Goal: Submit feedback/report problem

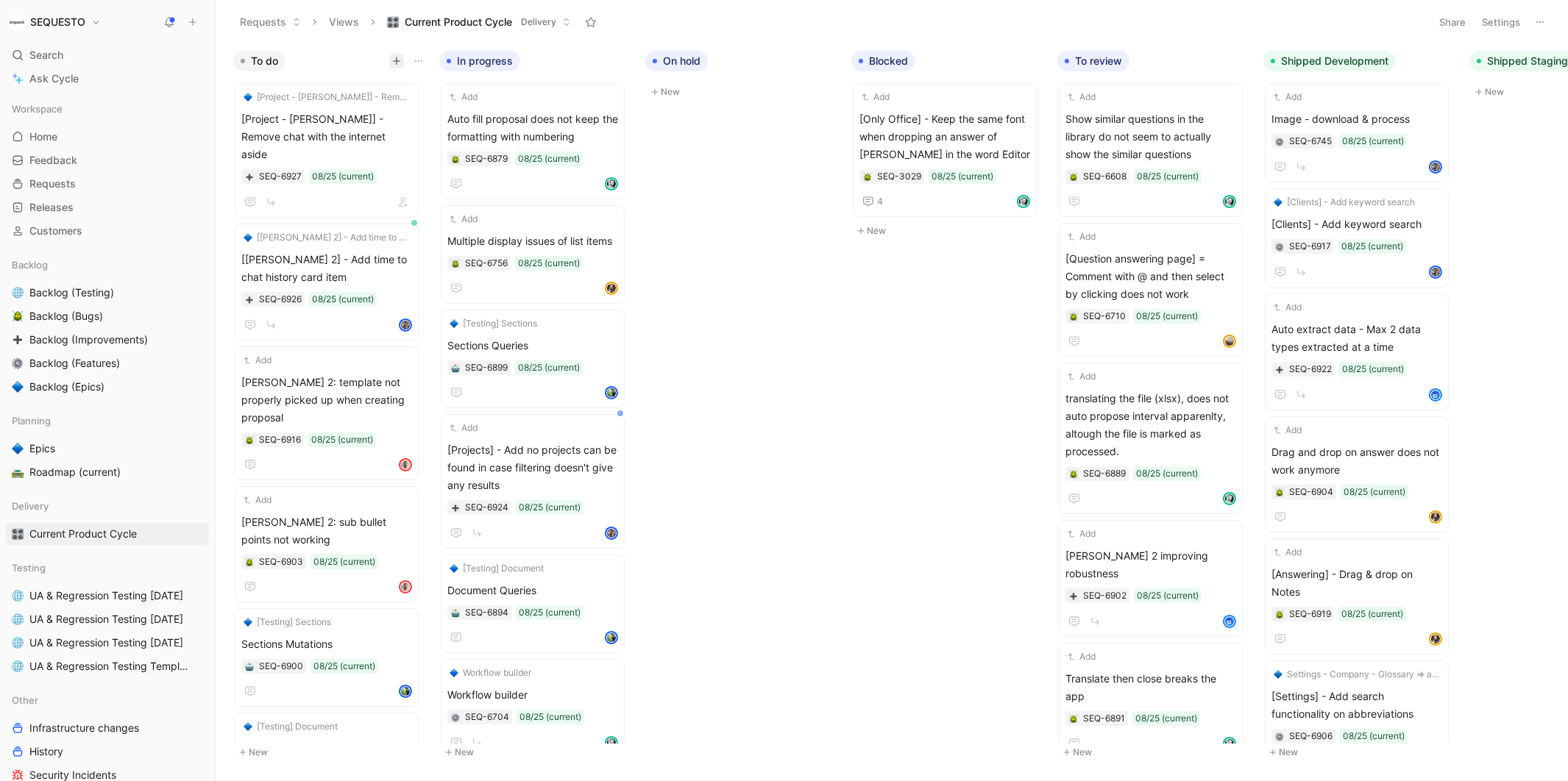
click at [395, 54] on button "button" at bounding box center [397, 61] width 15 height 15
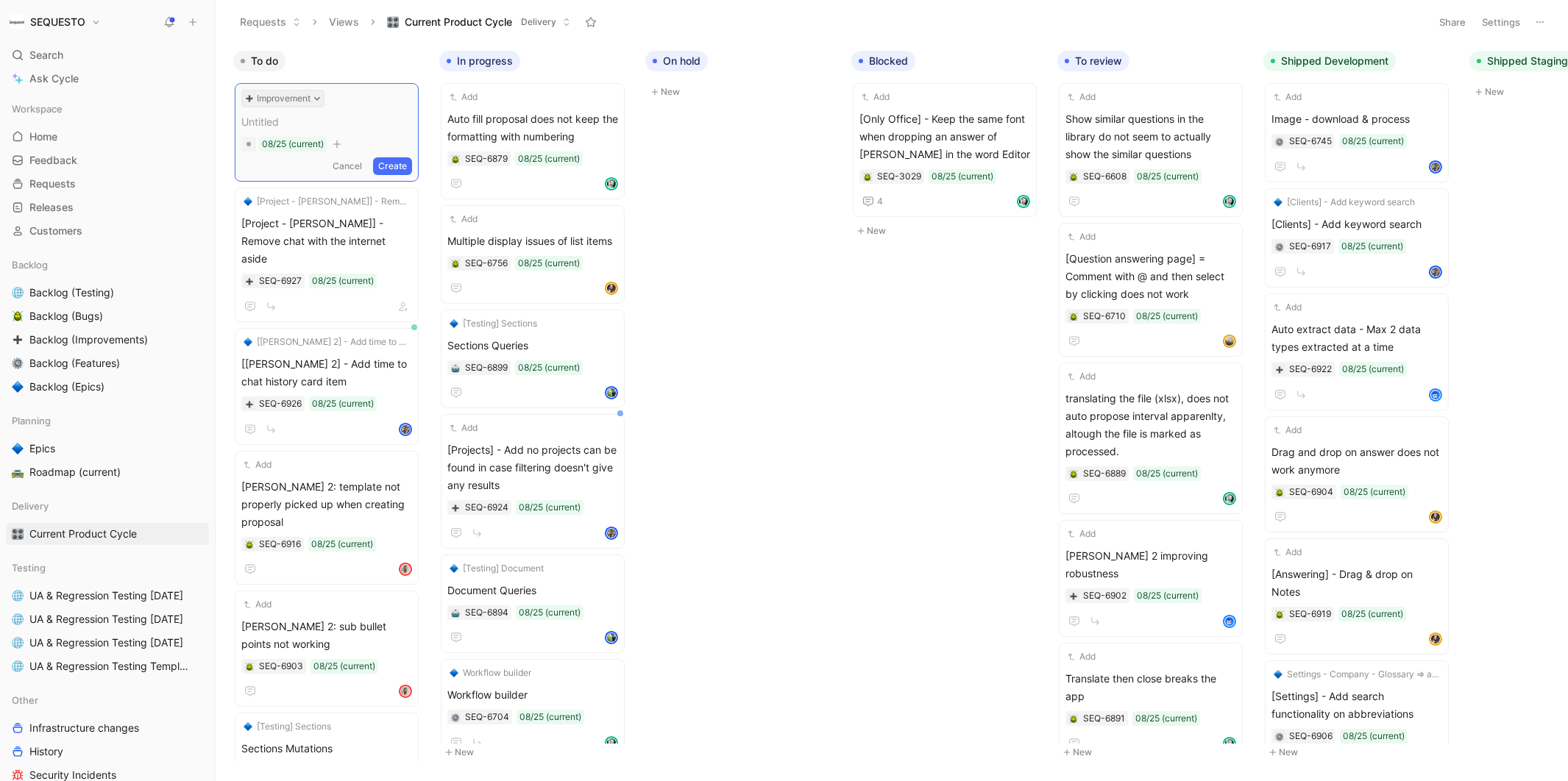
click at [316, 95] on icon at bounding box center [317, 99] width 8 height 8
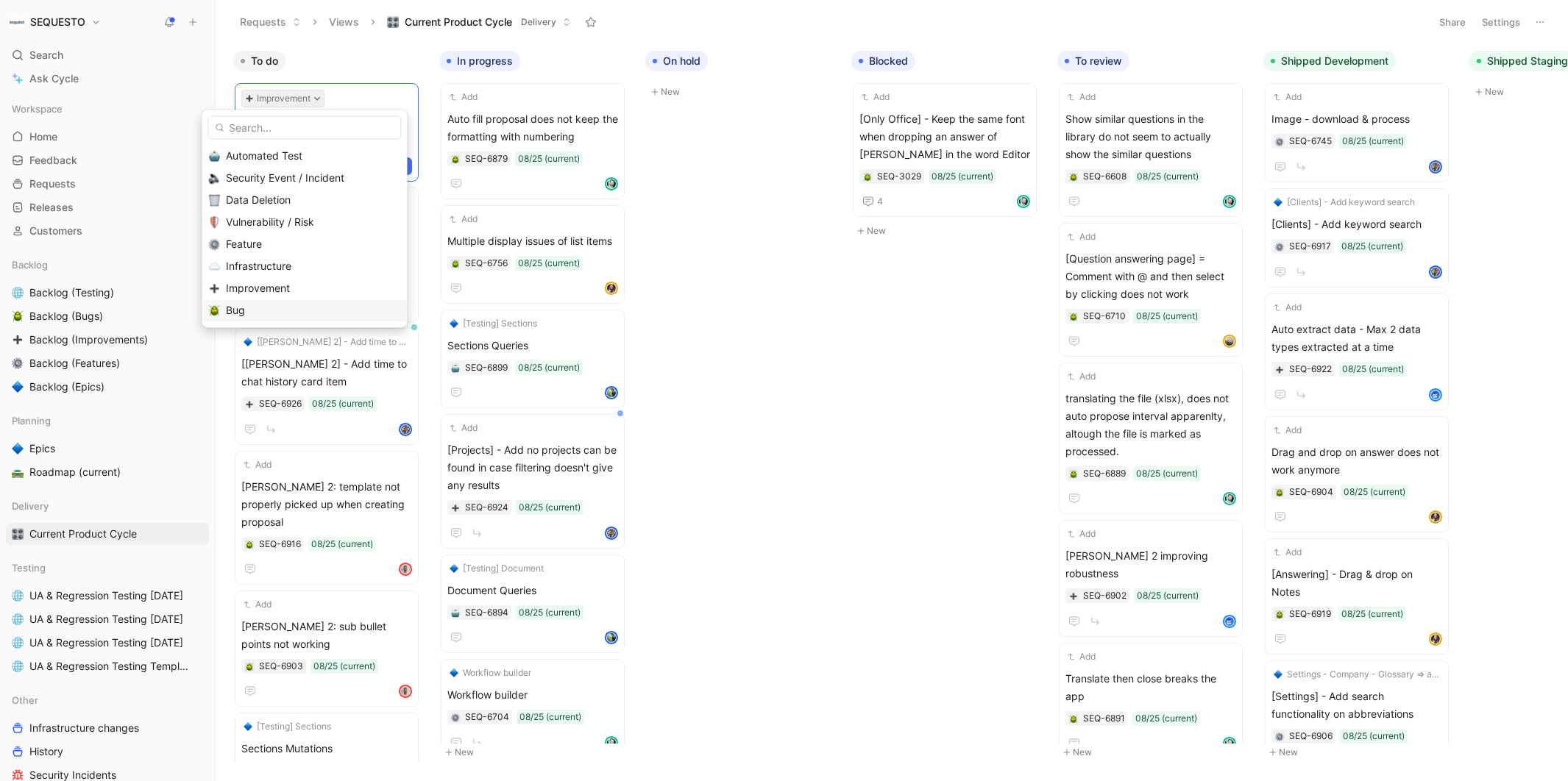
click at [242, 310] on span "Bug" at bounding box center [235, 310] width 19 height 13
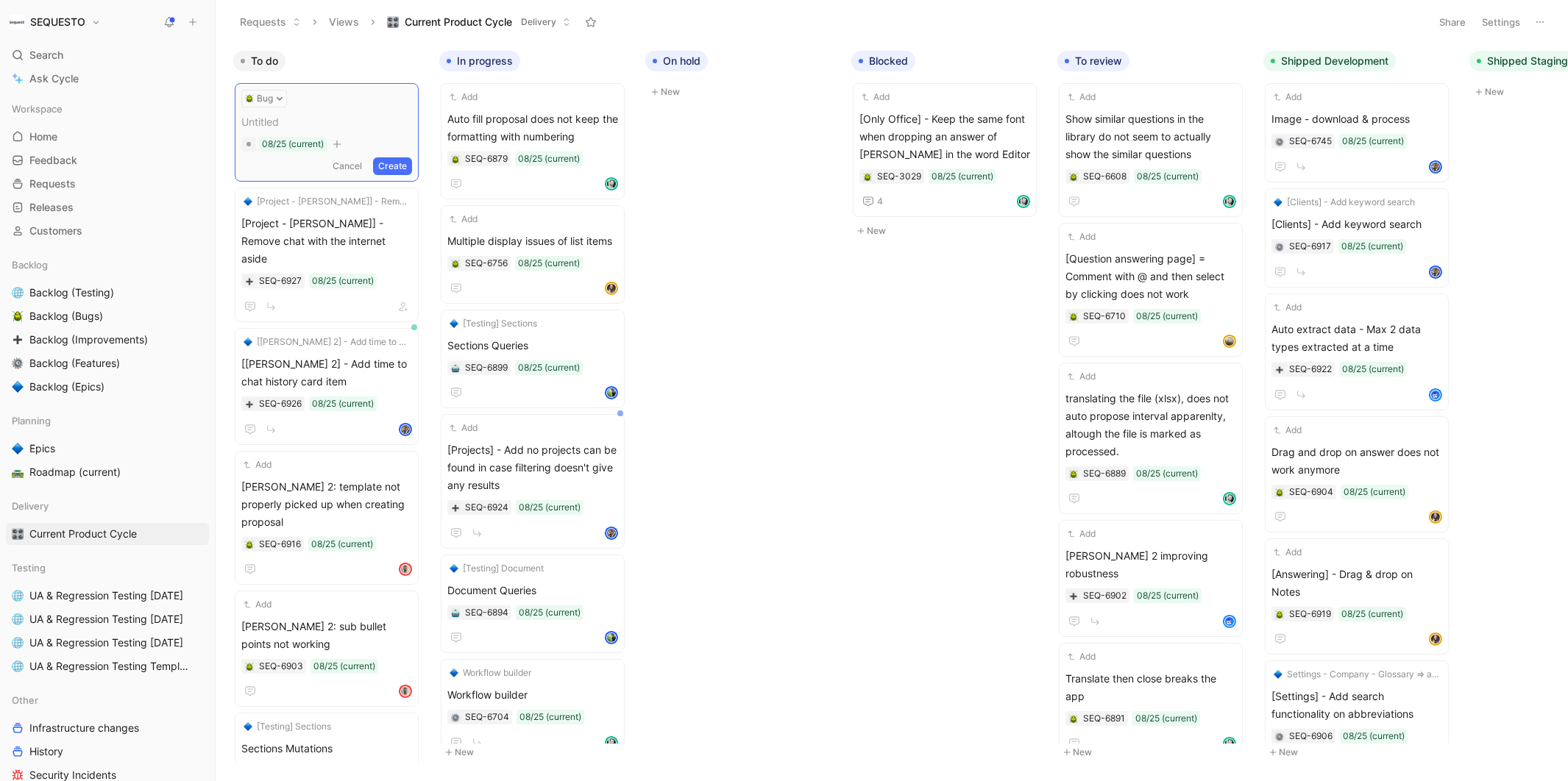
click at [283, 118] on span at bounding box center [327, 122] width 171 height 18
click at [400, 164] on button "Create" at bounding box center [392, 165] width 39 height 18
click at [310, 118] on span "This file is struck in processing" at bounding box center [327, 119] width 171 height 18
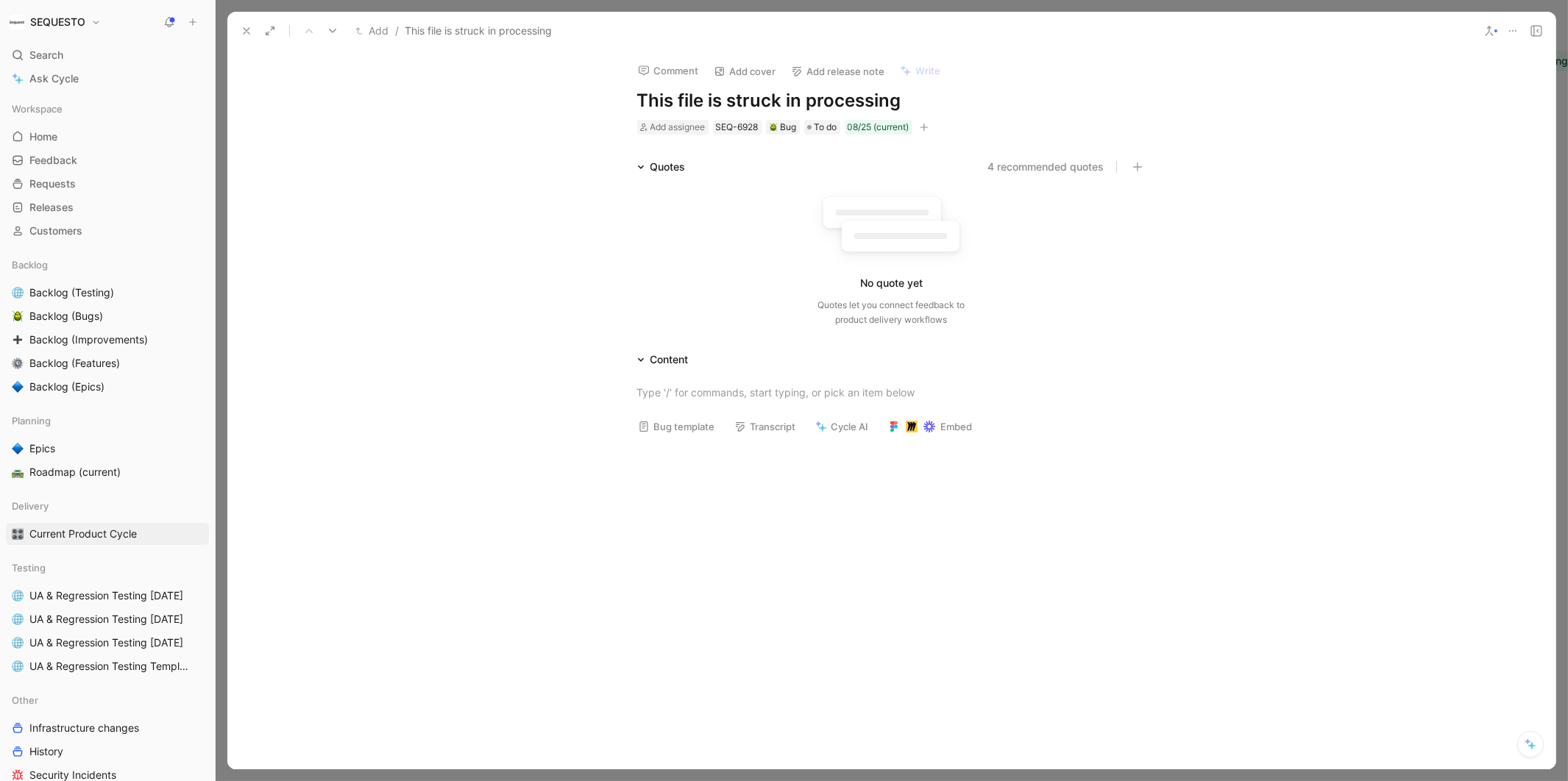
click at [752, 104] on h1 "This file is struck in processing" at bounding box center [891, 100] width 509 height 23
click at [680, 388] on div at bounding box center [891, 392] width 509 height 15
click at [753, 501] on div at bounding box center [891, 559] width 1328 height 235
click at [247, 36] on icon at bounding box center [247, 31] width 12 height 12
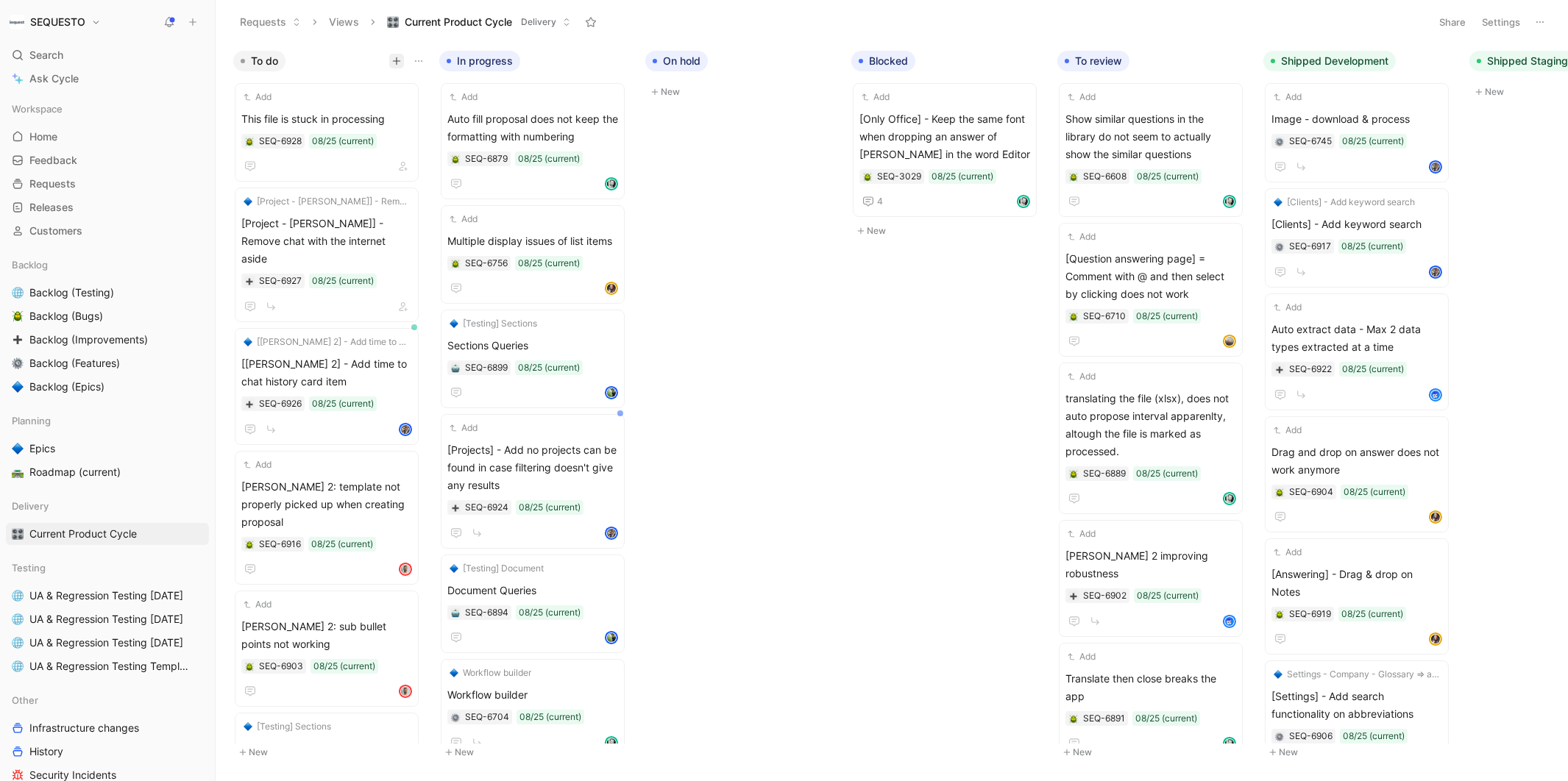
click at [396, 58] on icon "button" at bounding box center [396, 62] width 1 height 8
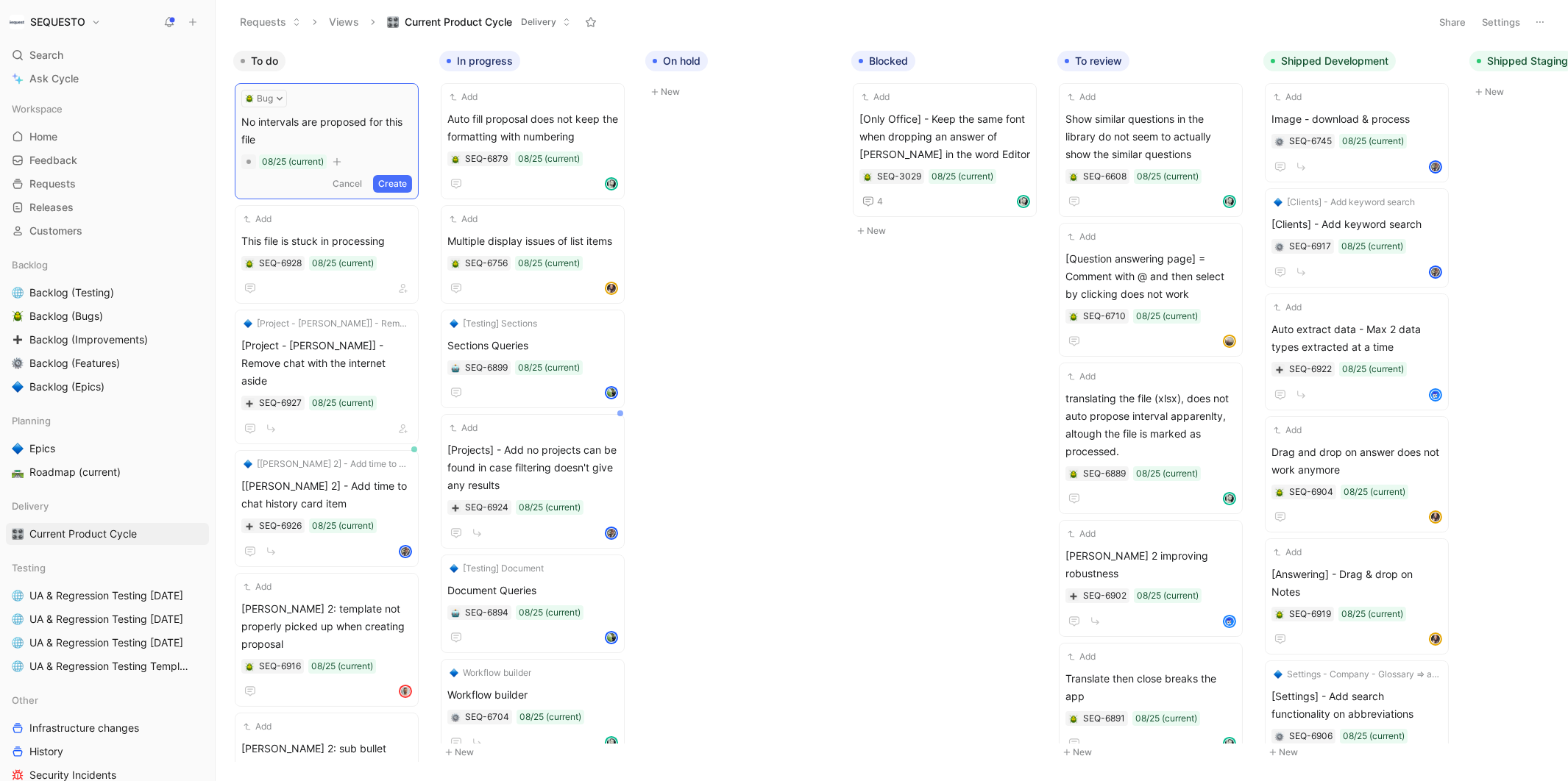
click at [396, 175] on button "Create" at bounding box center [392, 183] width 39 height 18
click at [310, 122] on span "No intervals are proposed for this file" at bounding box center [327, 128] width 171 height 35
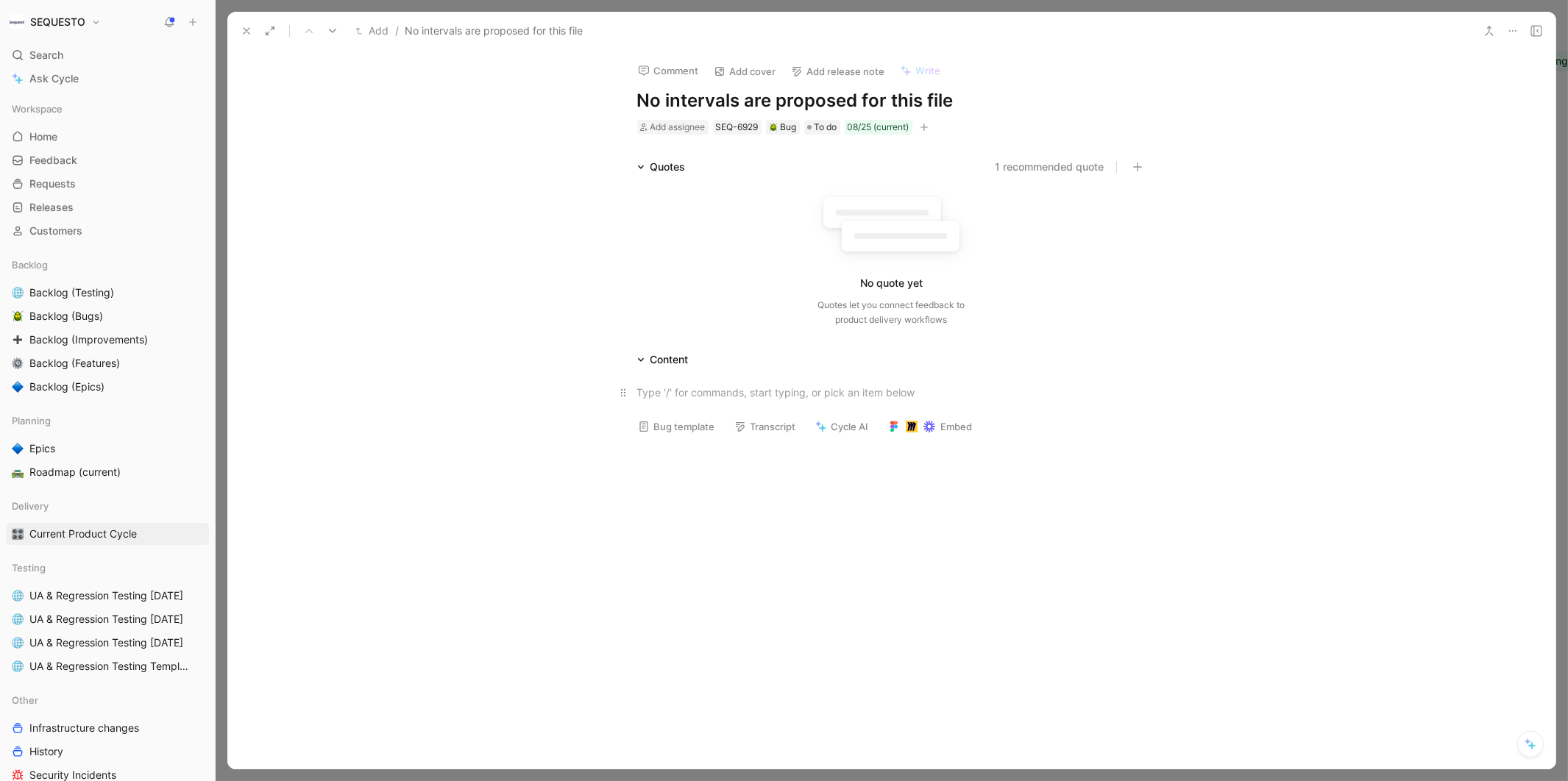
click at [671, 389] on div at bounding box center [891, 392] width 509 height 15
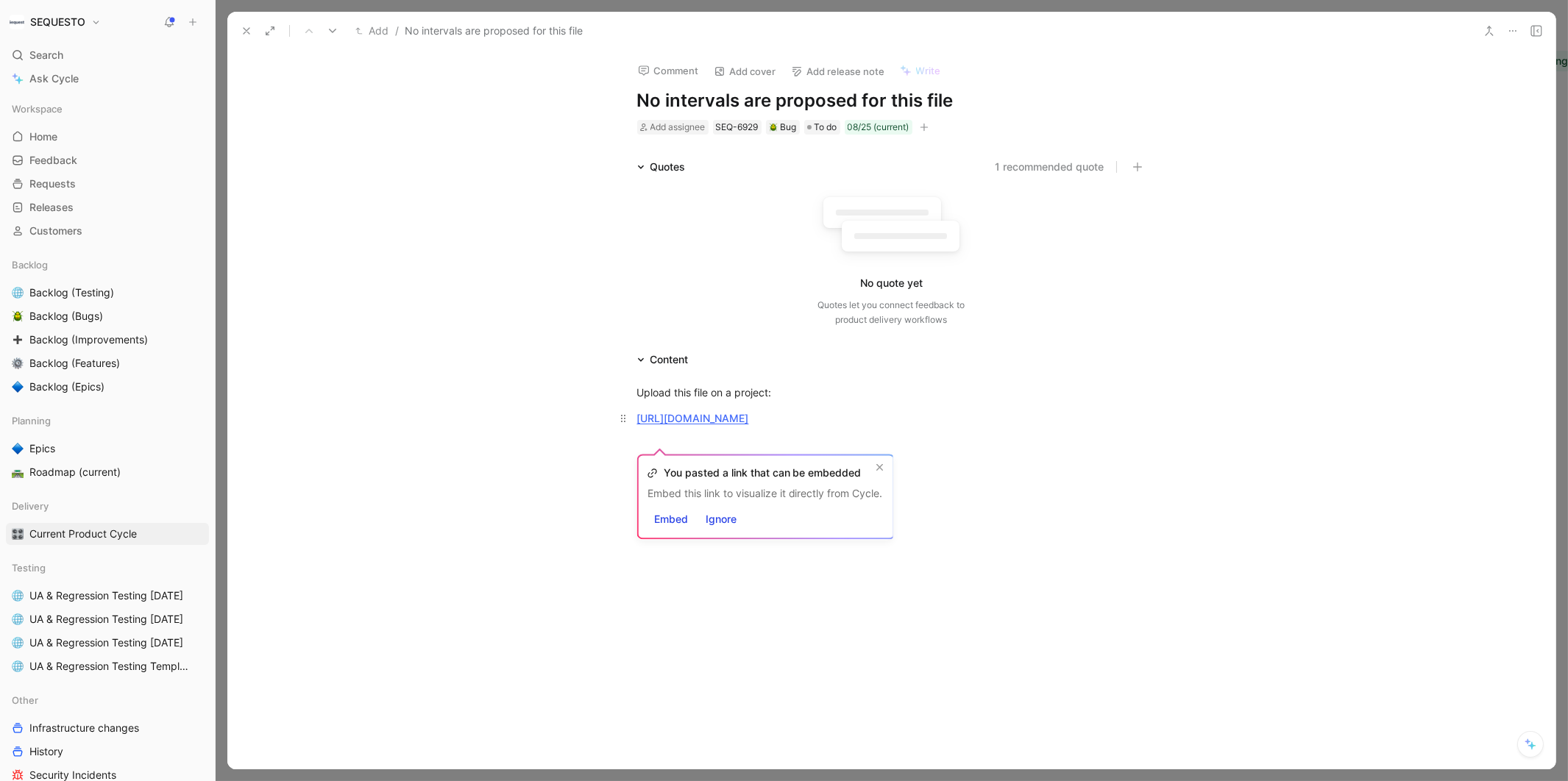
click at [993, 426] on div "[URL][DOMAIN_NAME]" at bounding box center [891, 418] width 509 height 15
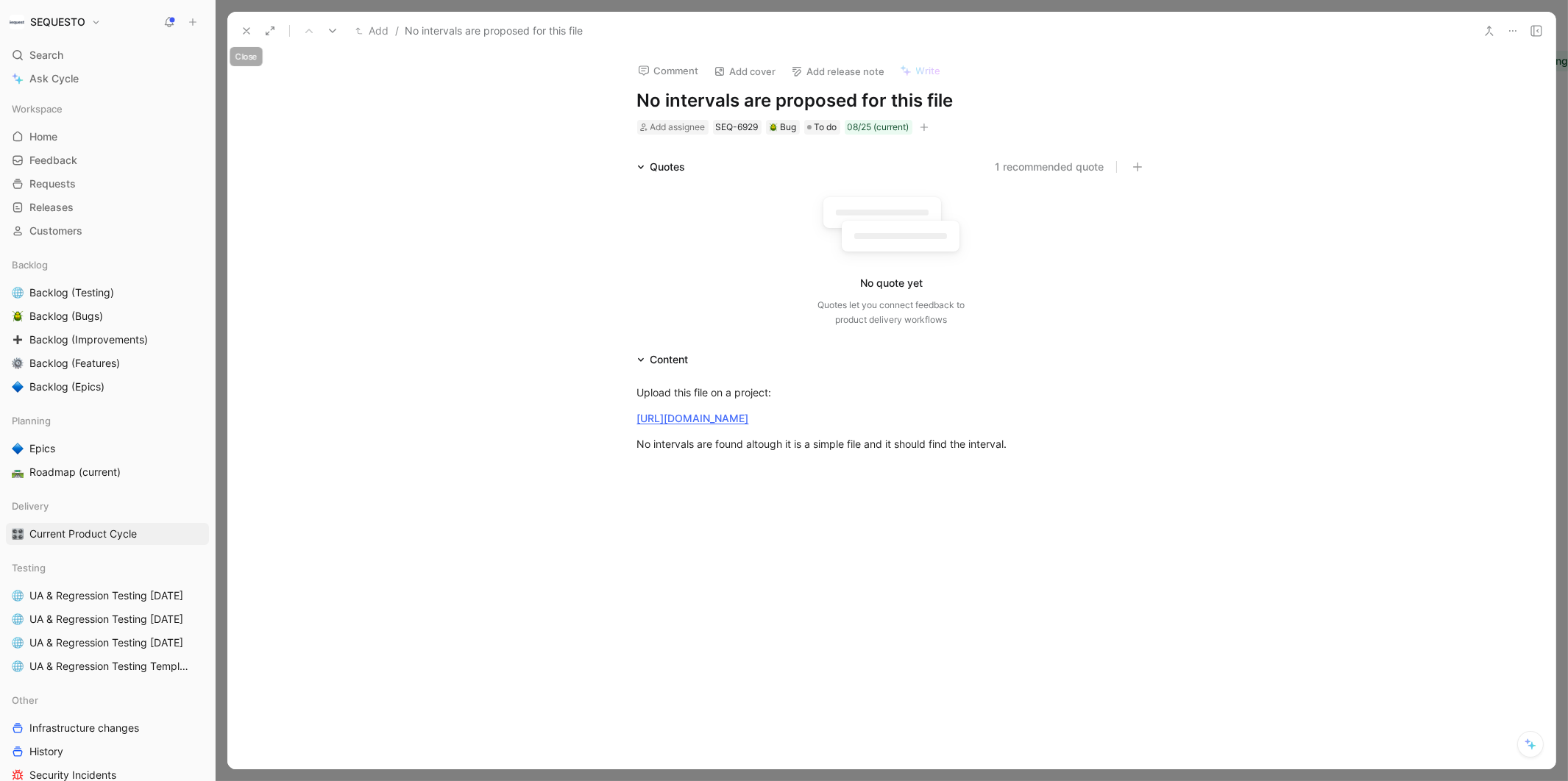
click at [243, 28] on use at bounding box center [246, 30] width 6 height 6
